Goal: Task Accomplishment & Management: Use online tool/utility

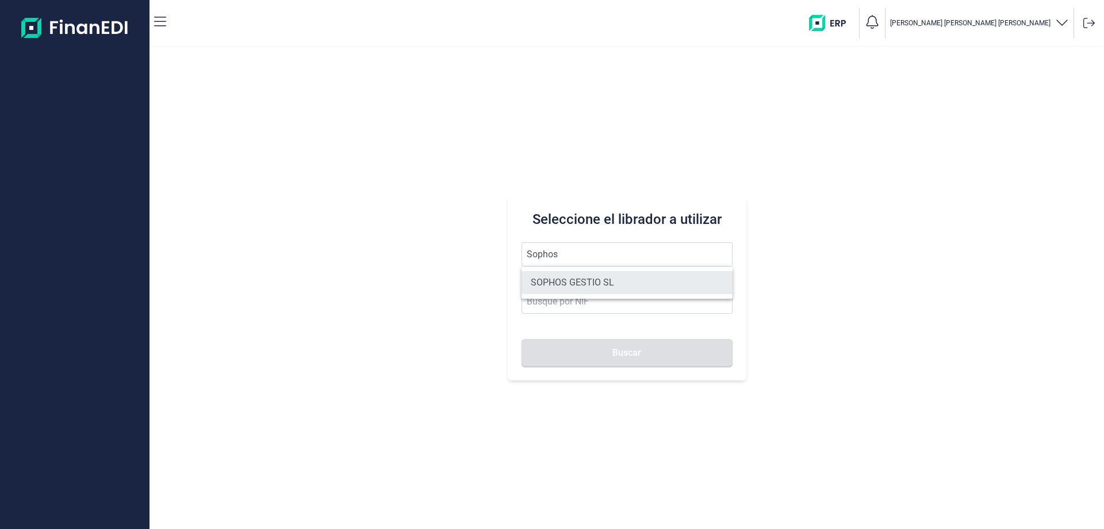
click at [581, 289] on li "SOPHOS GESTIO SL" at bounding box center [627, 282] width 211 height 23
type input "SOPHOS GESTIO SL"
type input "B60148996"
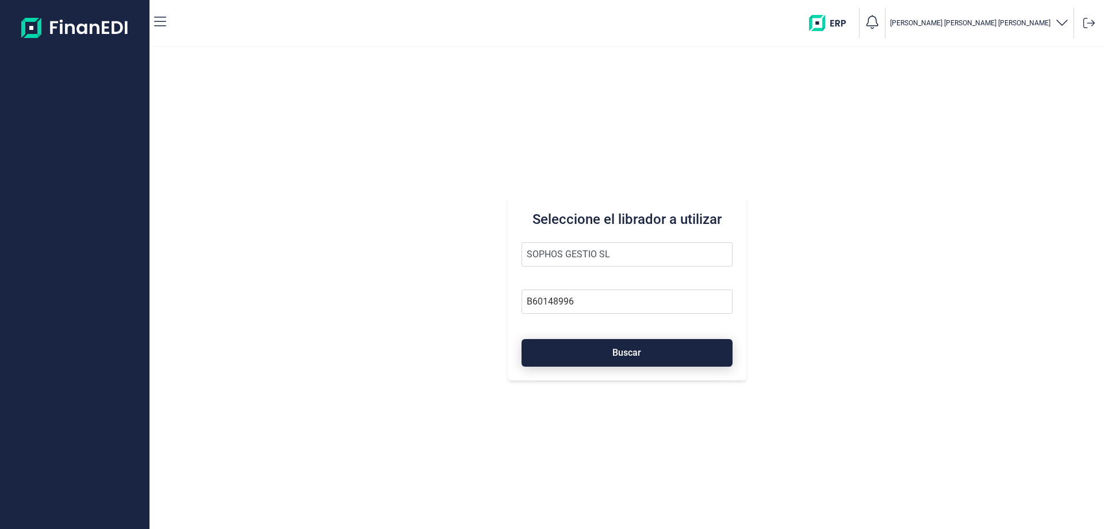
click at [607, 349] on button "Buscar" at bounding box center [627, 353] width 211 height 28
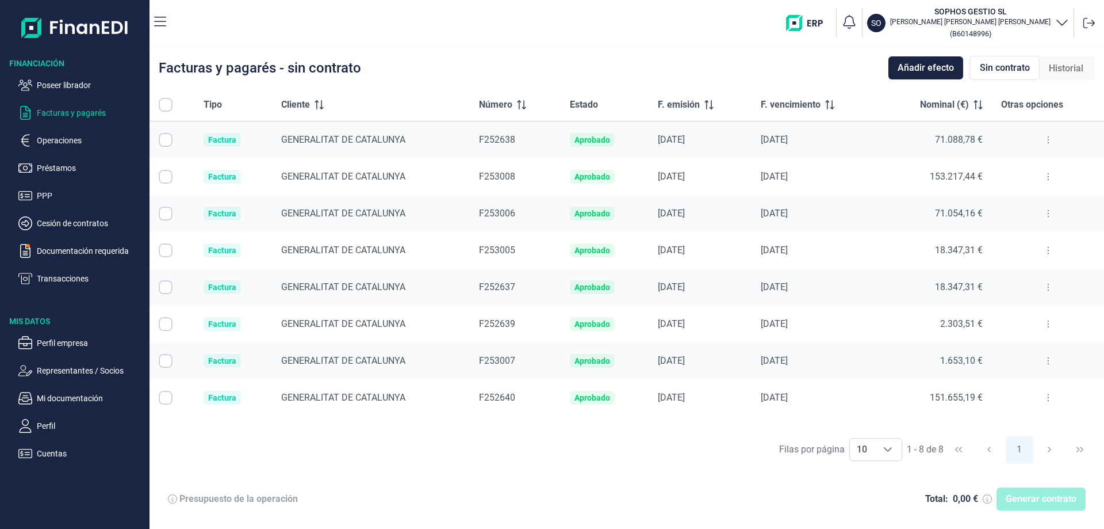
checkbox input "true"
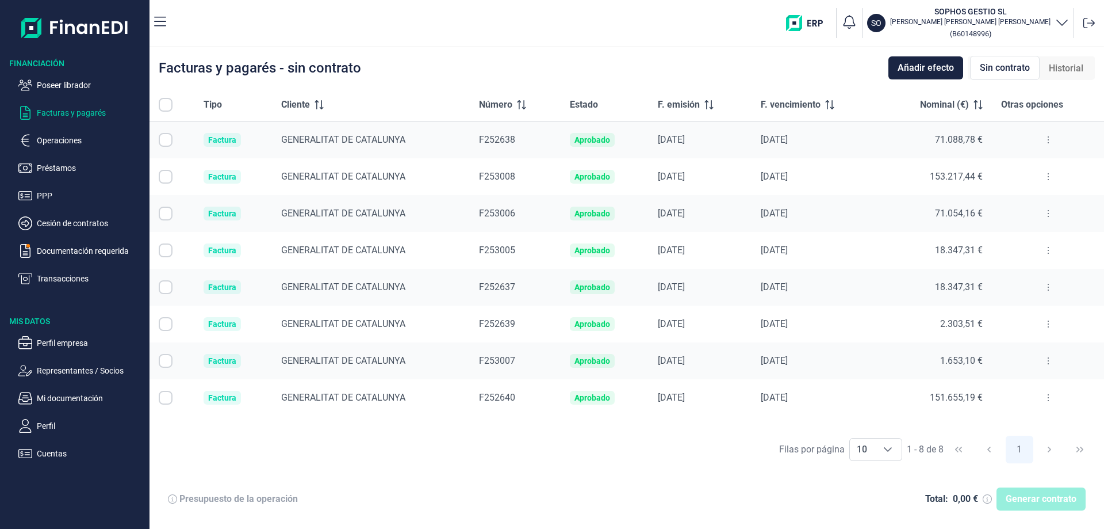
checkbox input "true"
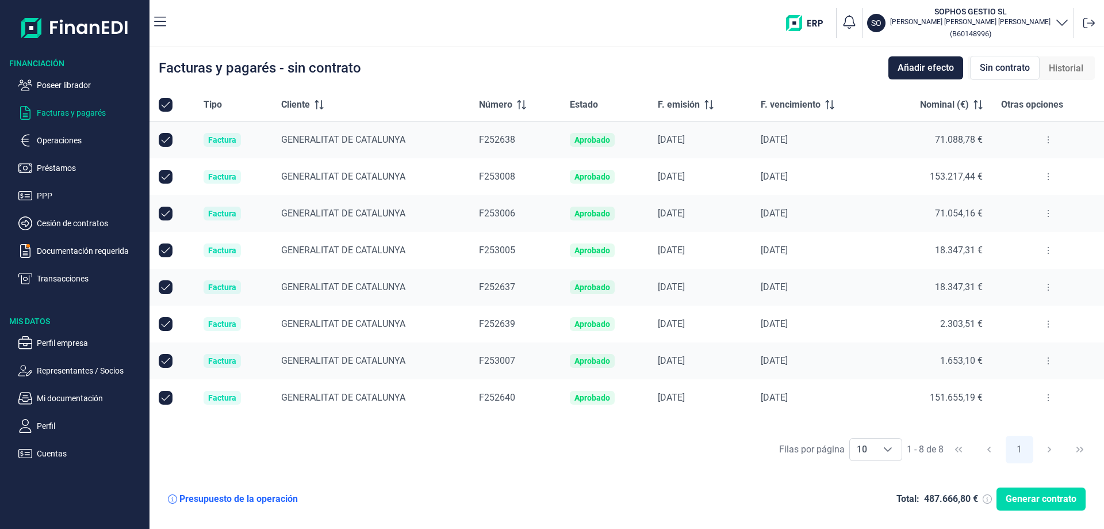
checkbox input "true"
drag, startPoint x: 994, startPoint y: 171, endPoint x: 278, endPoint y: 176, distance: 716.1
click at [278, 176] on tr "Factura GENERALITAT DE CATALUNYA F253008 Aprobado [DATE] [DATE] 153.217,44 €" at bounding box center [627, 176] width 955 height 37
click at [1001, 174] on div at bounding box center [1048, 176] width 94 height 18
drag, startPoint x: 996, startPoint y: 175, endPoint x: 268, endPoint y: 183, distance: 727.6
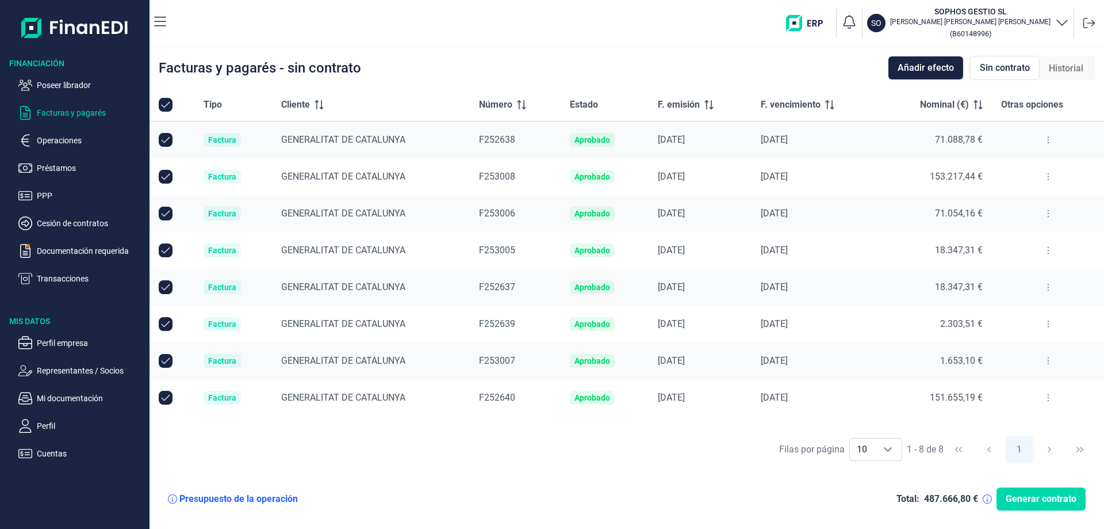
click at [268, 183] on tr "Factura GENERALITAT DE CATALUNYA F253008 Aprobado [DATE] [DATE] 153.217,44 €" at bounding box center [627, 176] width 955 height 37
